Goal: Information Seeking & Learning: Check status

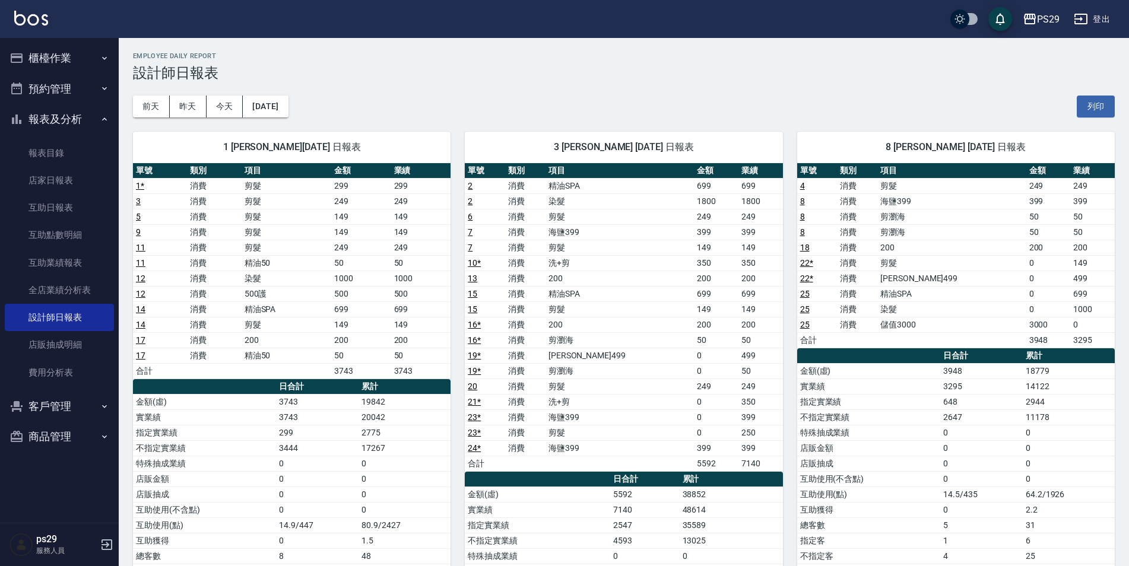
scroll to position [119, 0]
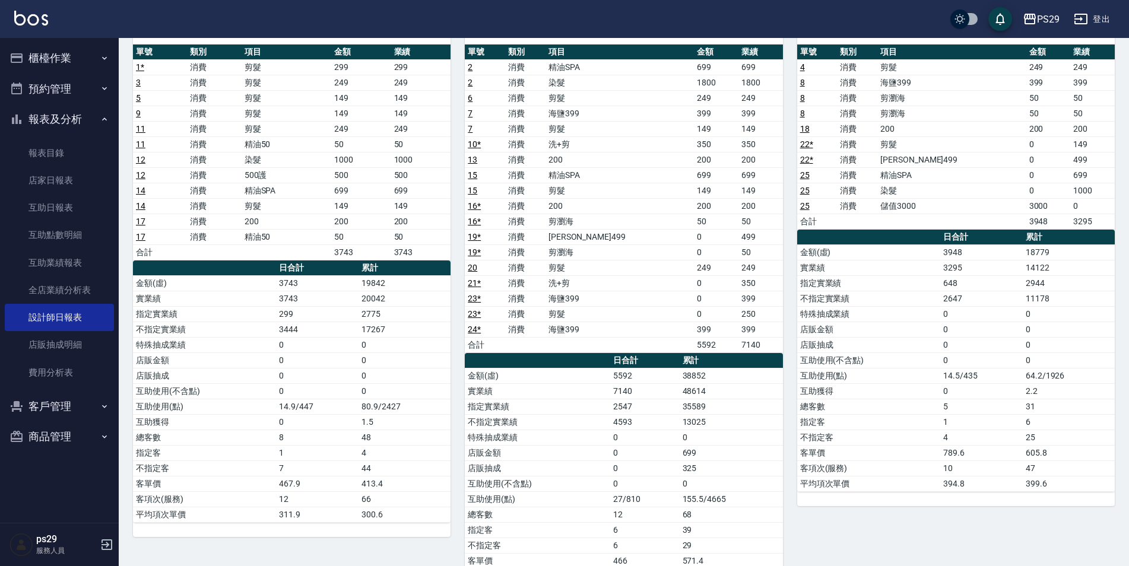
click at [20, 20] on img at bounding box center [31, 18] width 34 height 15
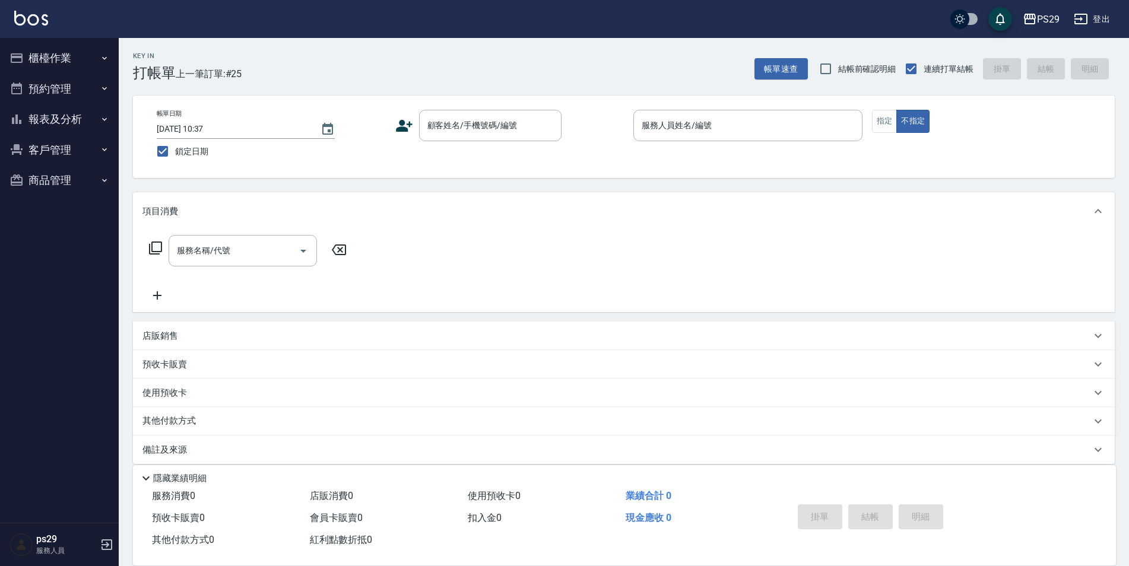
click at [17, 14] on img at bounding box center [31, 18] width 34 height 15
click at [24, 21] on img at bounding box center [31, 18] width 34 height 15
click at [42, 18] on img at bounding box center [31, 18] width 34 height 15
click at [24, 12] on img at bounding box center [31, 18] width 34 height 15
click at [39, 14] on img at bounding box center [31, 18] width 34 height 15
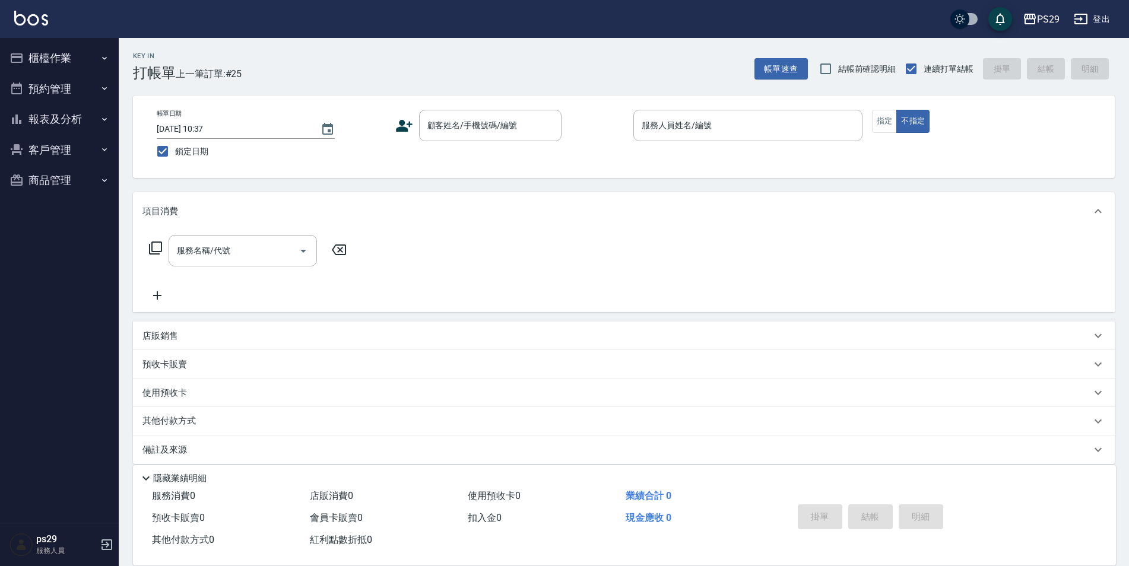
click at [21, 20] on img at bounding box center [31, 18] width 34 height 15
click at [57, 82] on button "預約管理" at bounding box center [59, 89] width 109 height 31
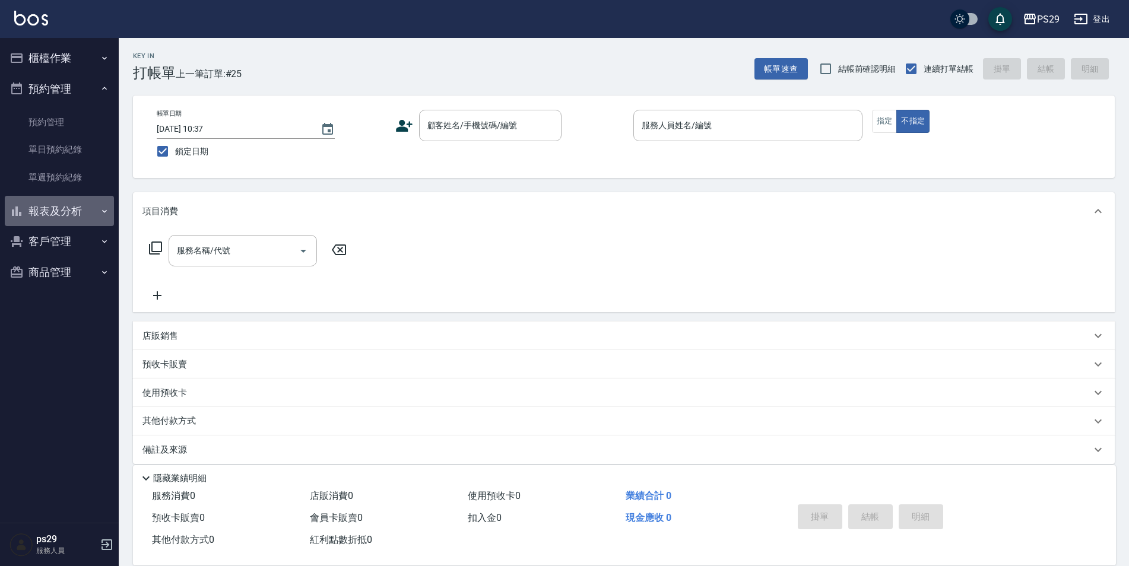
click at [41, 218] on button "報表及分析" at bounding box center [59, 211] width 109 height 31
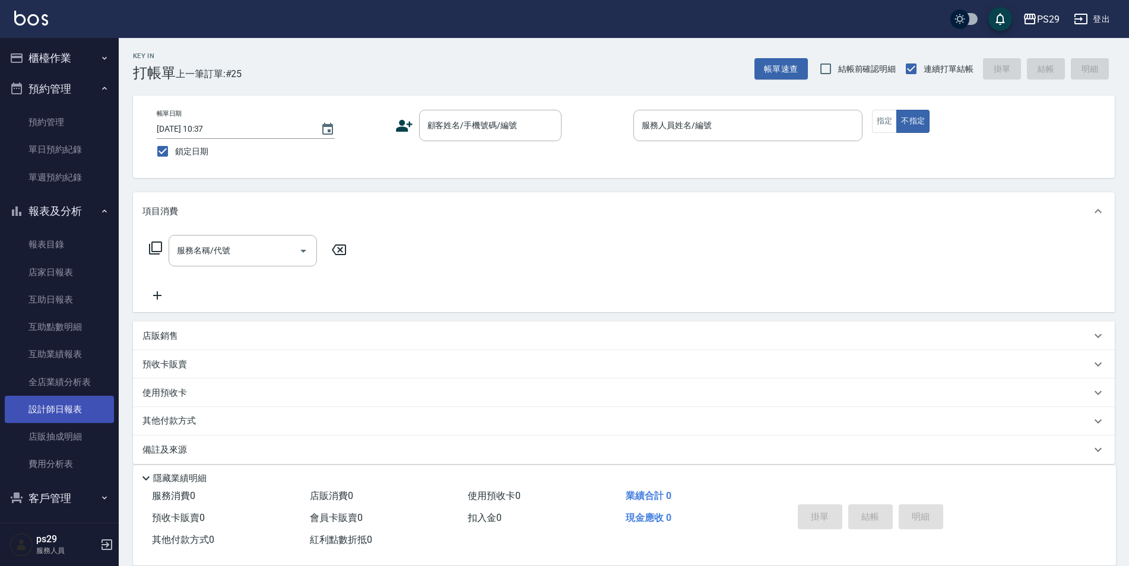
click at [77, 406] on link "設計師日報表" at bounding box center [59, 409] width 109 height 27
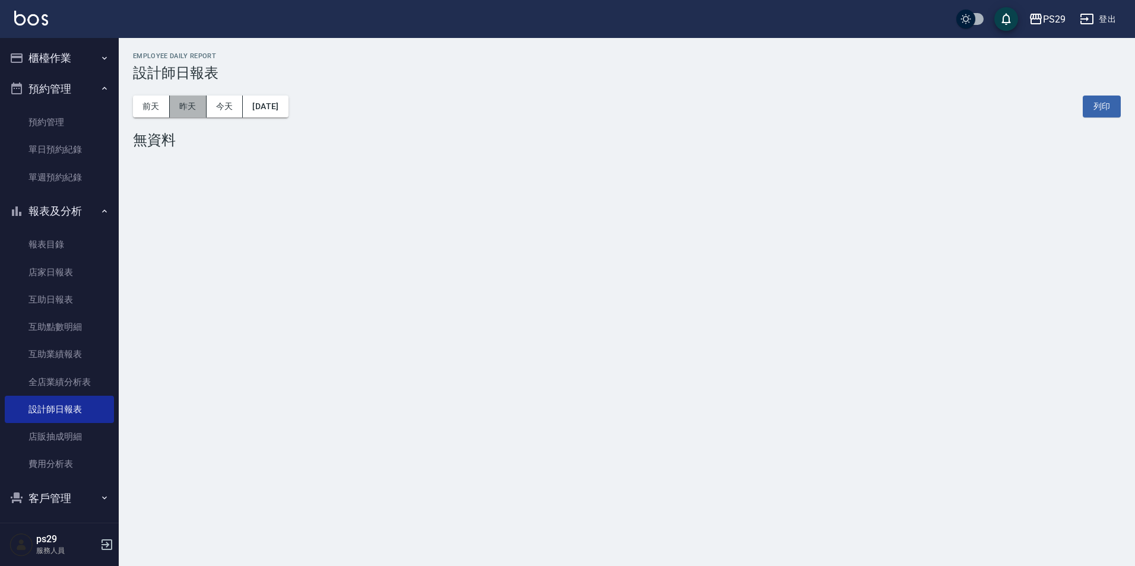
click at [185, 104] on button "昨天" at bounding box center [188, 107] width 37 height 22
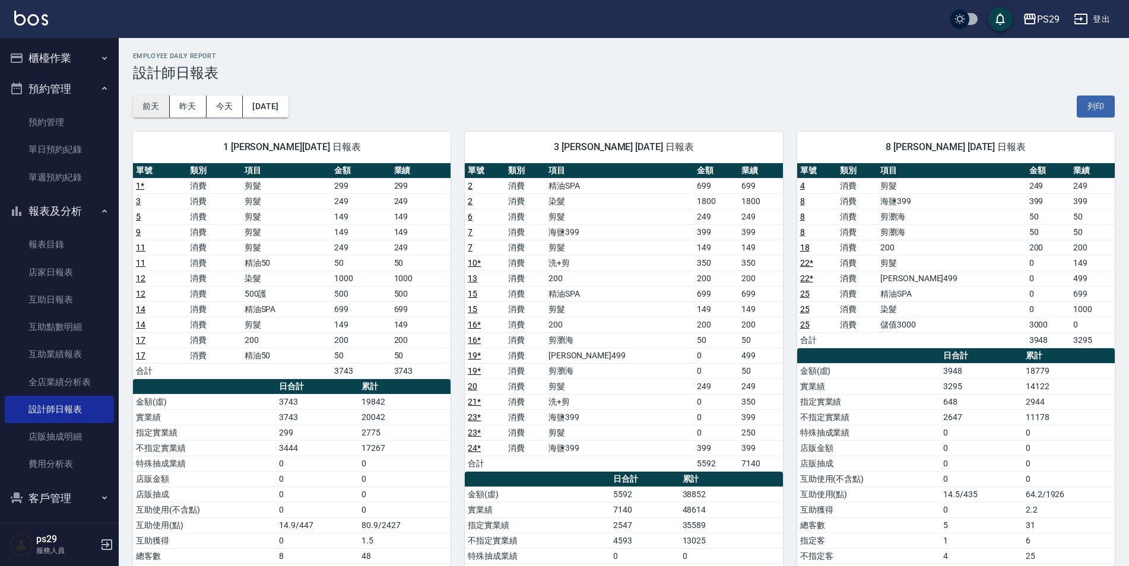
click at [157, 109] on button "前天" at bounding box center [151, 107] width 37 height 22
